Goal: Check status: Check status

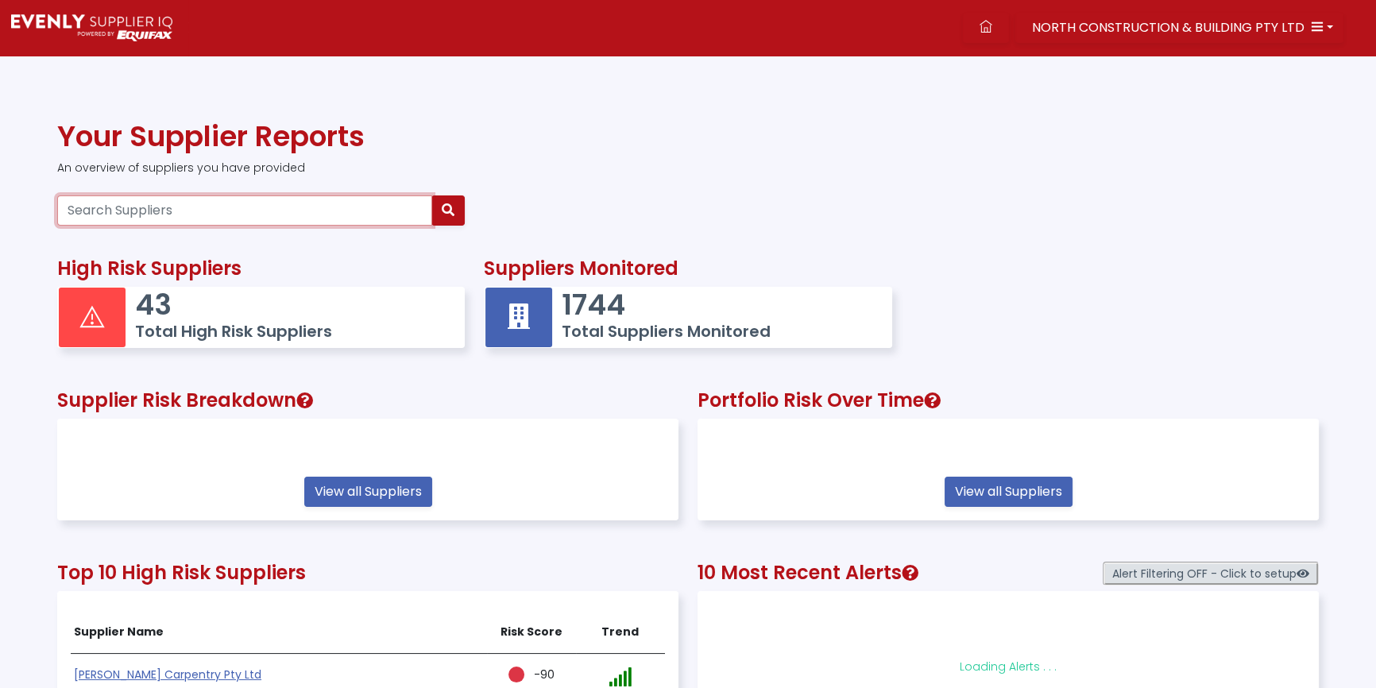
click at [254, 207] on input "Search Suppliers" at bounding box center [244, 210] width 375 height 30
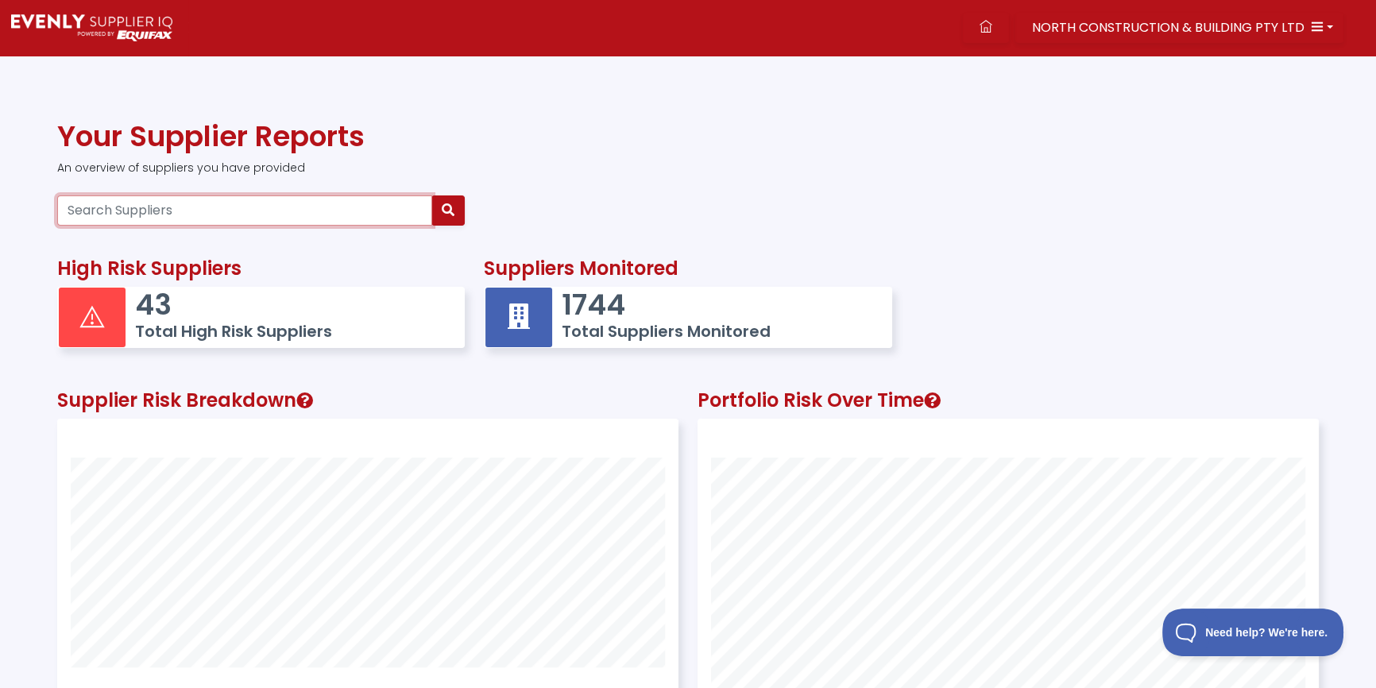
scroll to position [413, 620]
type input "mwave"
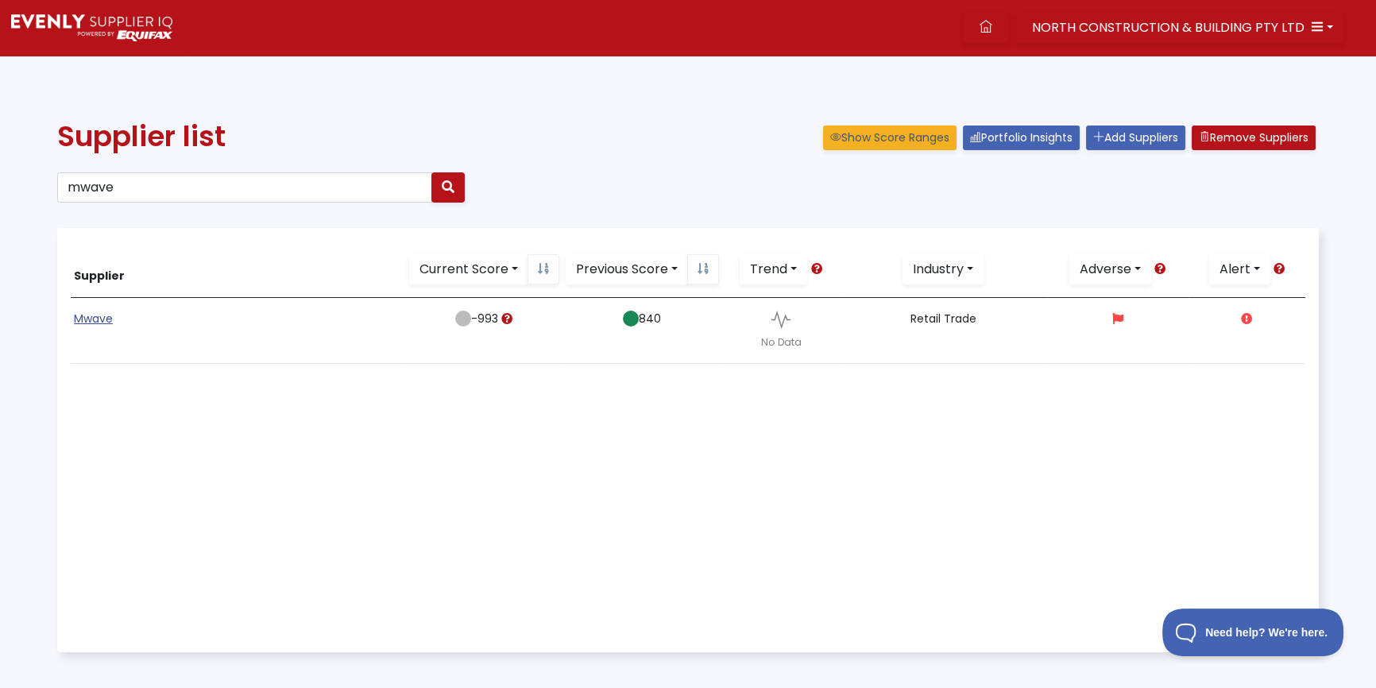
click at [98, 315] on link "Mwave" at bounding box center [93, 319] width 39 height 16
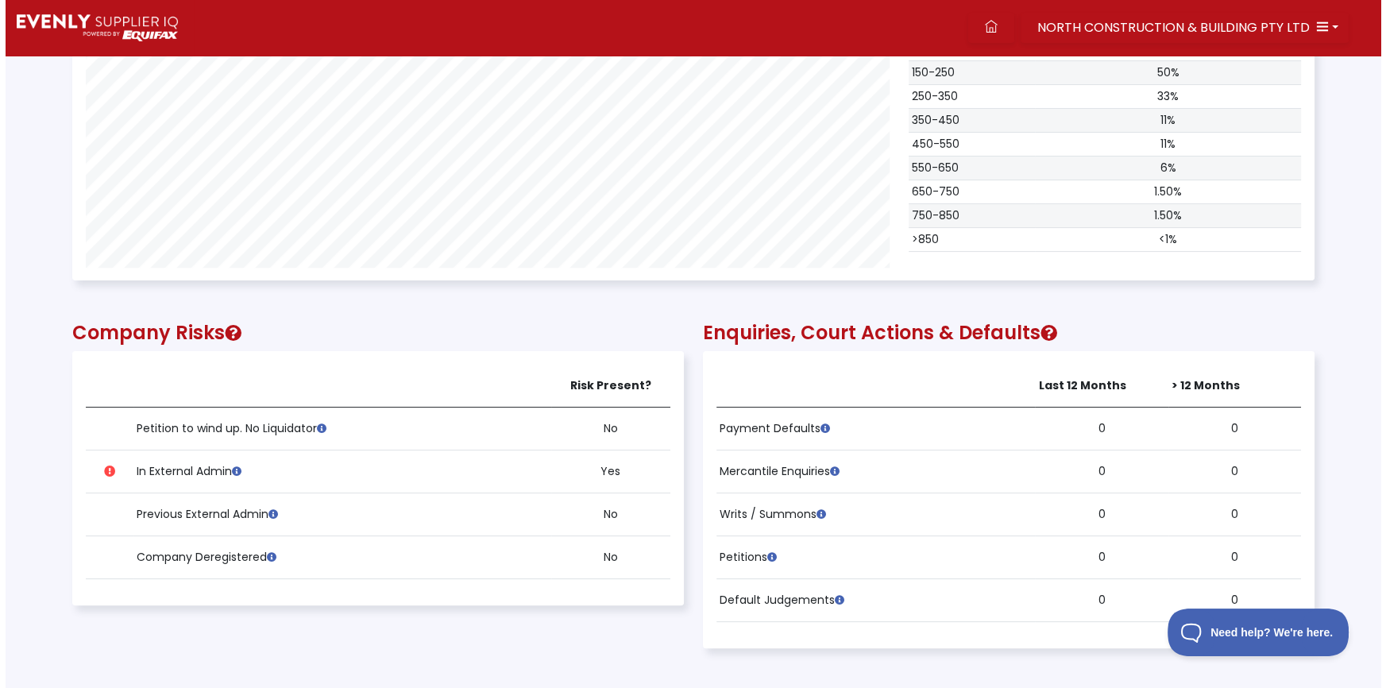
scroll to position [1083, 0]
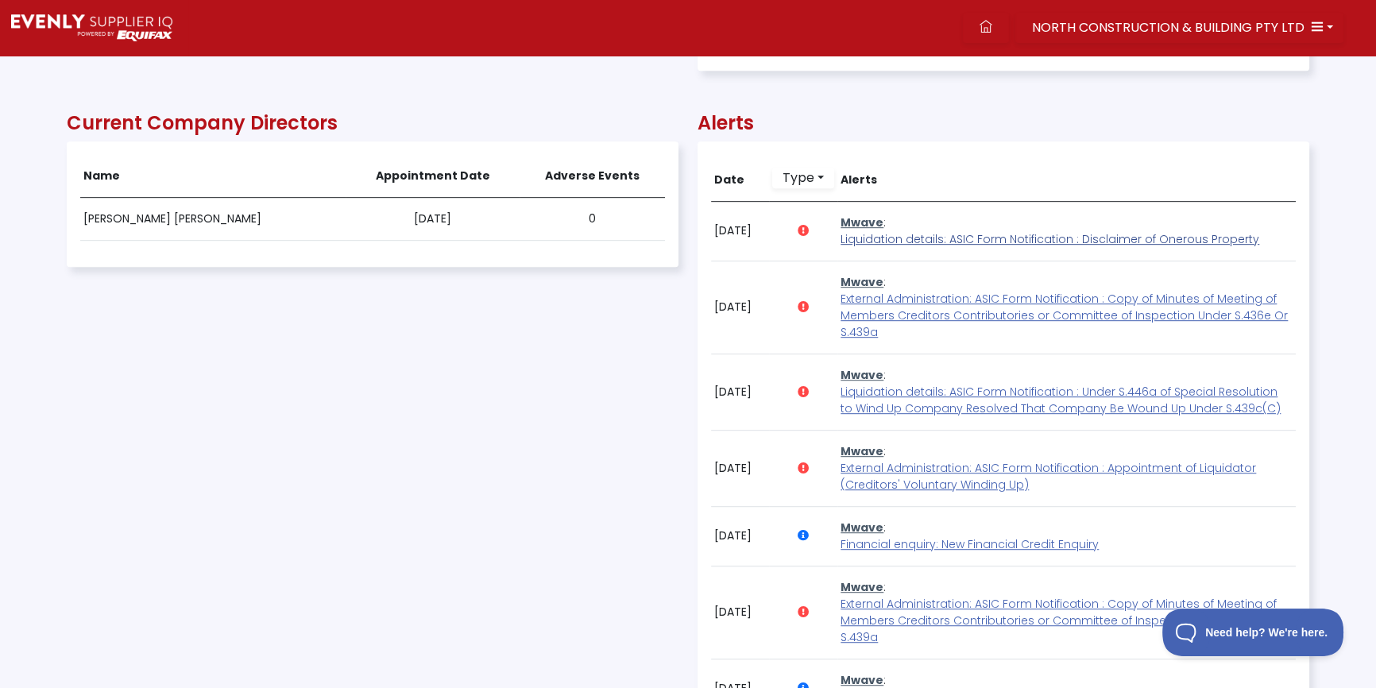
click at [929, 240] on span "Liquidation details: ASIC Form Notification : Disclaimer of Onerous Property" at bounding box center [1050, 239] width 419 height 16
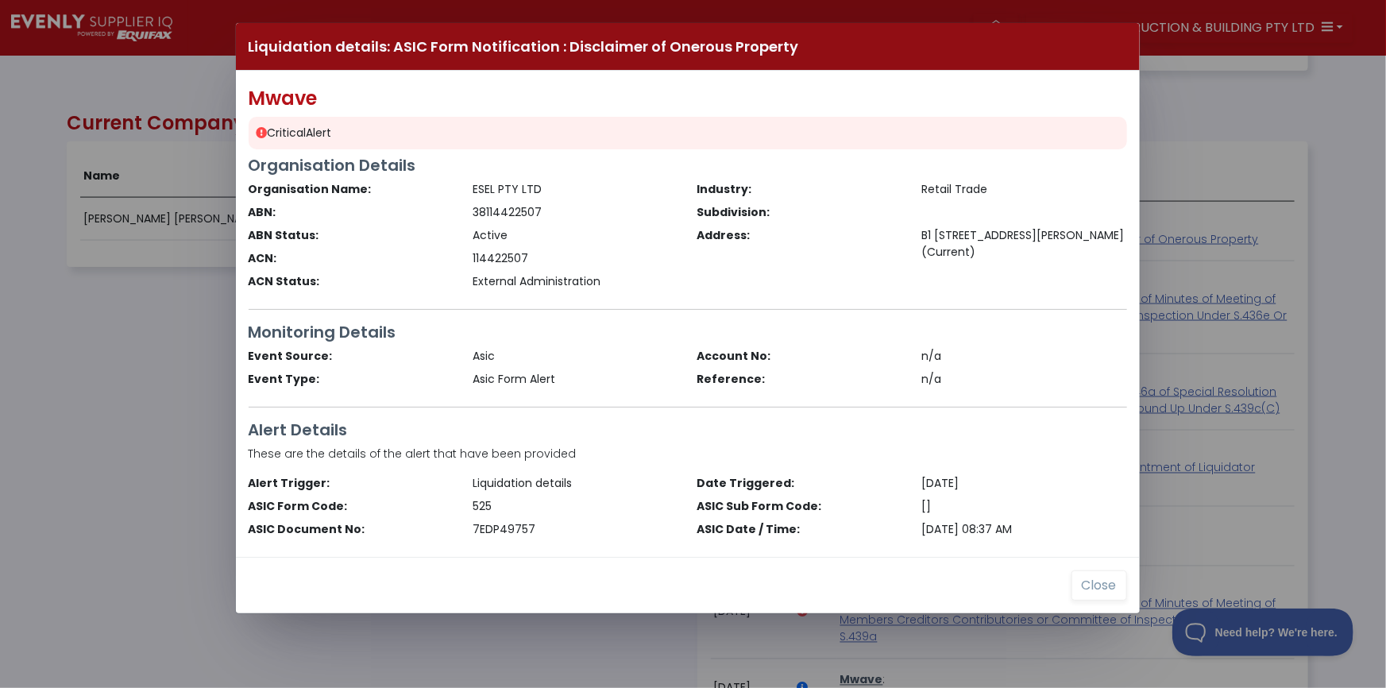
drag, startPoint x: 104, startPoint y: 392, endPoint x: 276, endPoint y: 63, distance: 371.3
click at [103, 388] on div "Liquidation details: ASIC Form Notification : Disclaimer of Onerous Property Mw…" at bounding box center [693, 344] width 1386 height 688
